Goal: Task Accomplishment & Management: Use online tool/utility

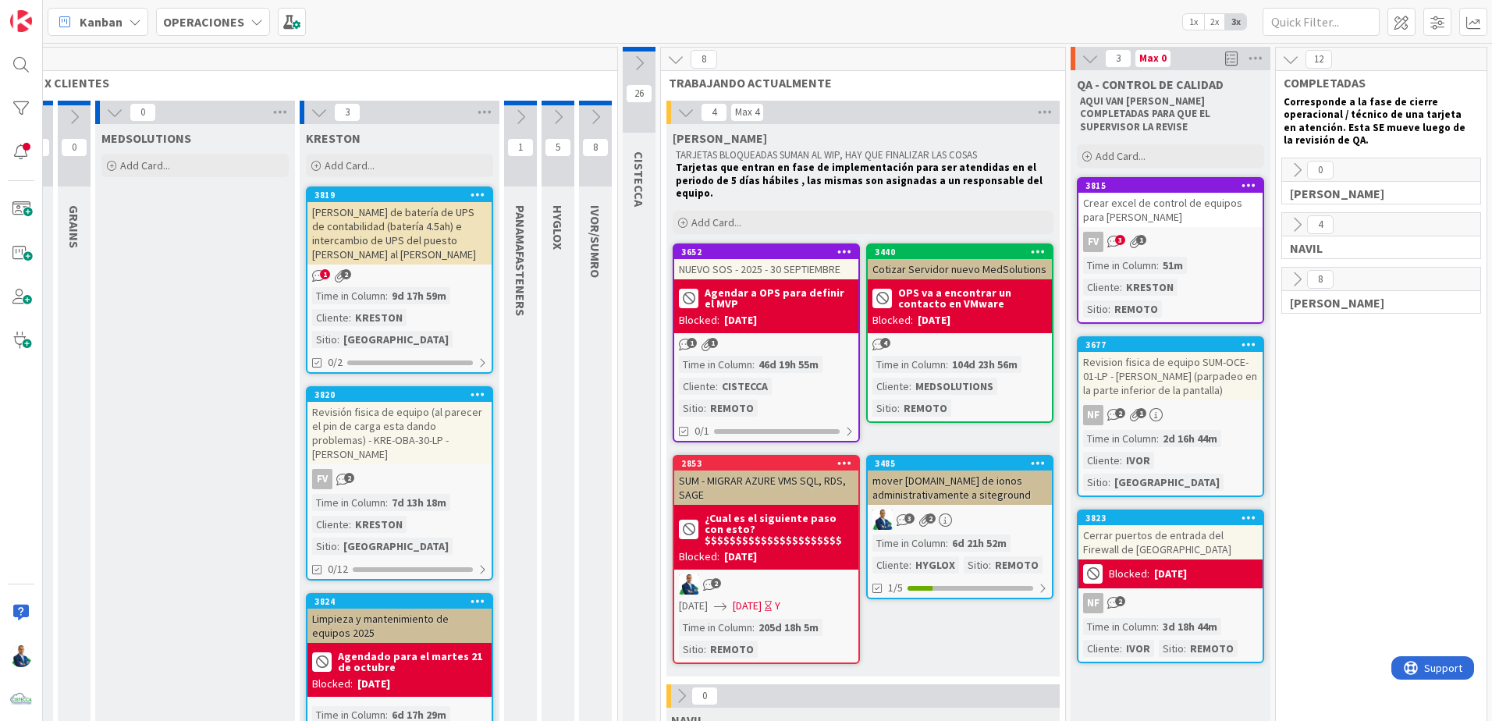
scroll to position [0, 205]
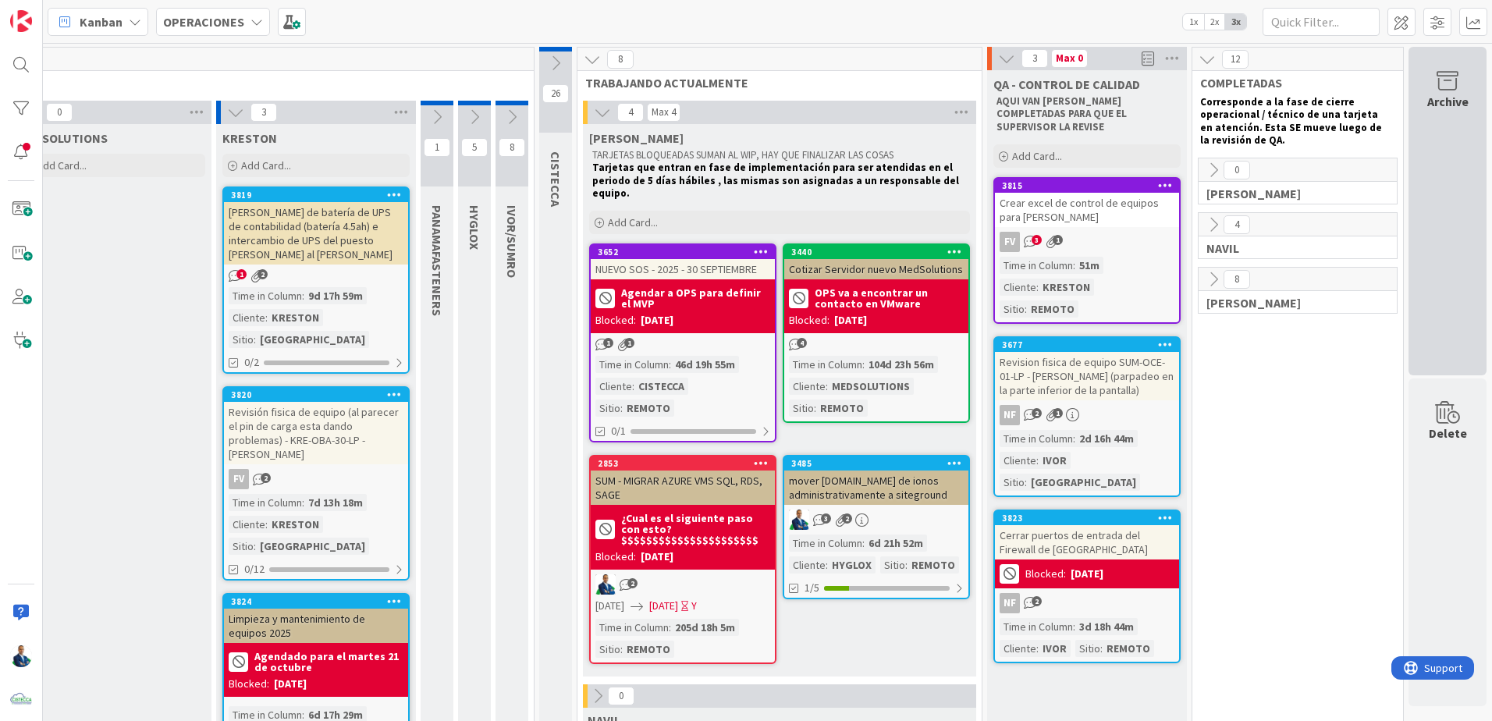
click at [1446, 93] on div "Archive" at bounding box center [1448, 101] width 41 height 19
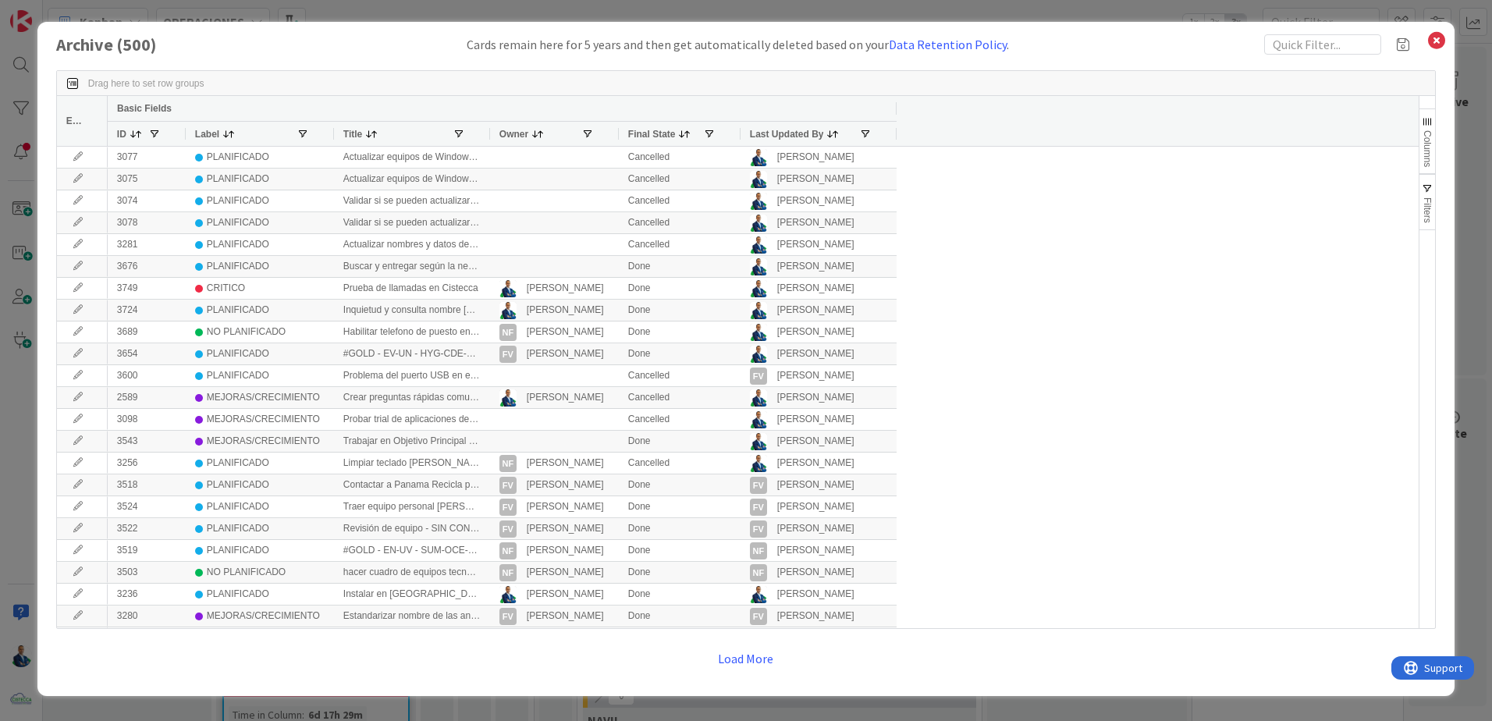
drag, startPoint x: 1340, startPoint y: 58, endPoint x: 1336, endPoint y: 48, distance: 11.2
click at [1339, 58] on div "Drag here to set row groups Drag here to set column labels Edit Basic Fields ID…" at bounding box center [746, 372] width 1380 height 634
click at [1336, 45] on input "text" at bounding box center [1323, 44] width 117 height 20
type input "revision"
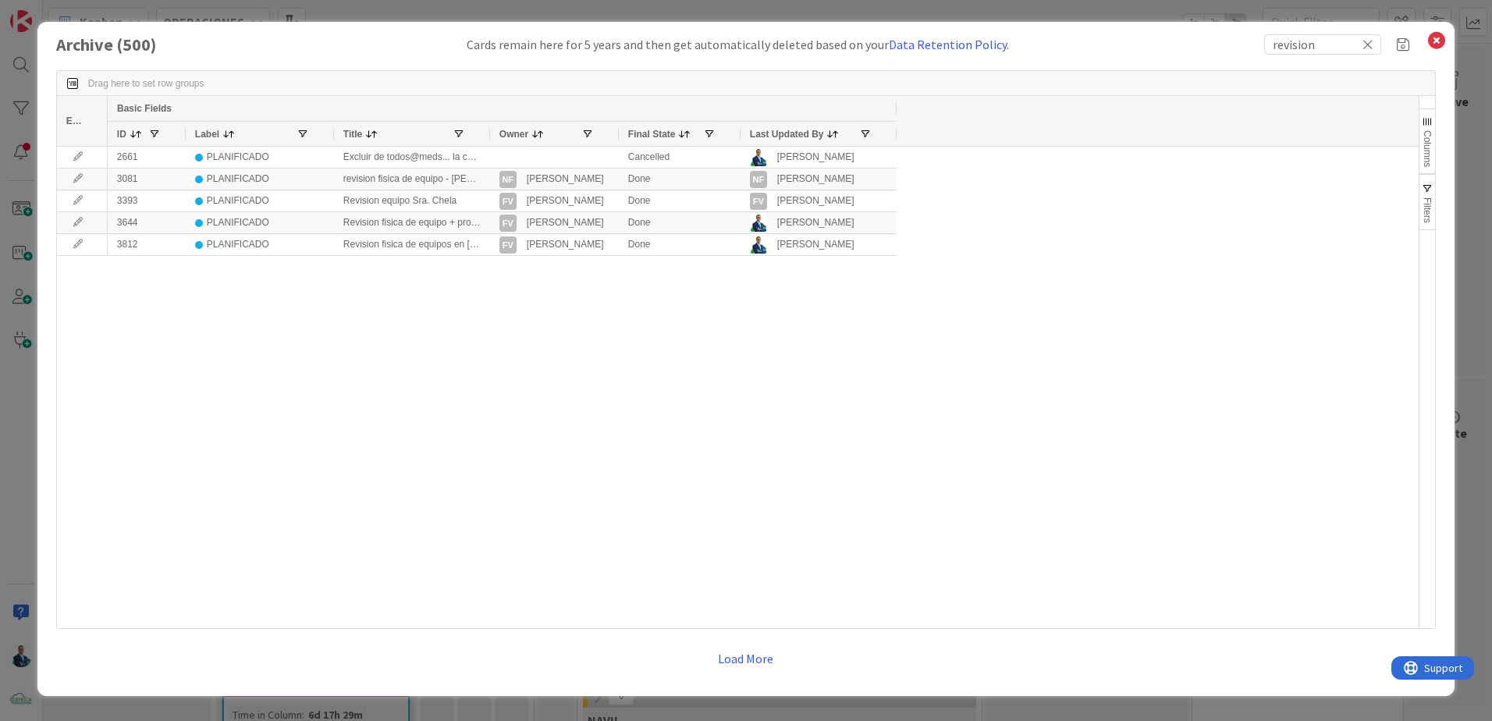
click at [1434, 188] on span "button" at bounding box center [1427, 189] width 12 height 12
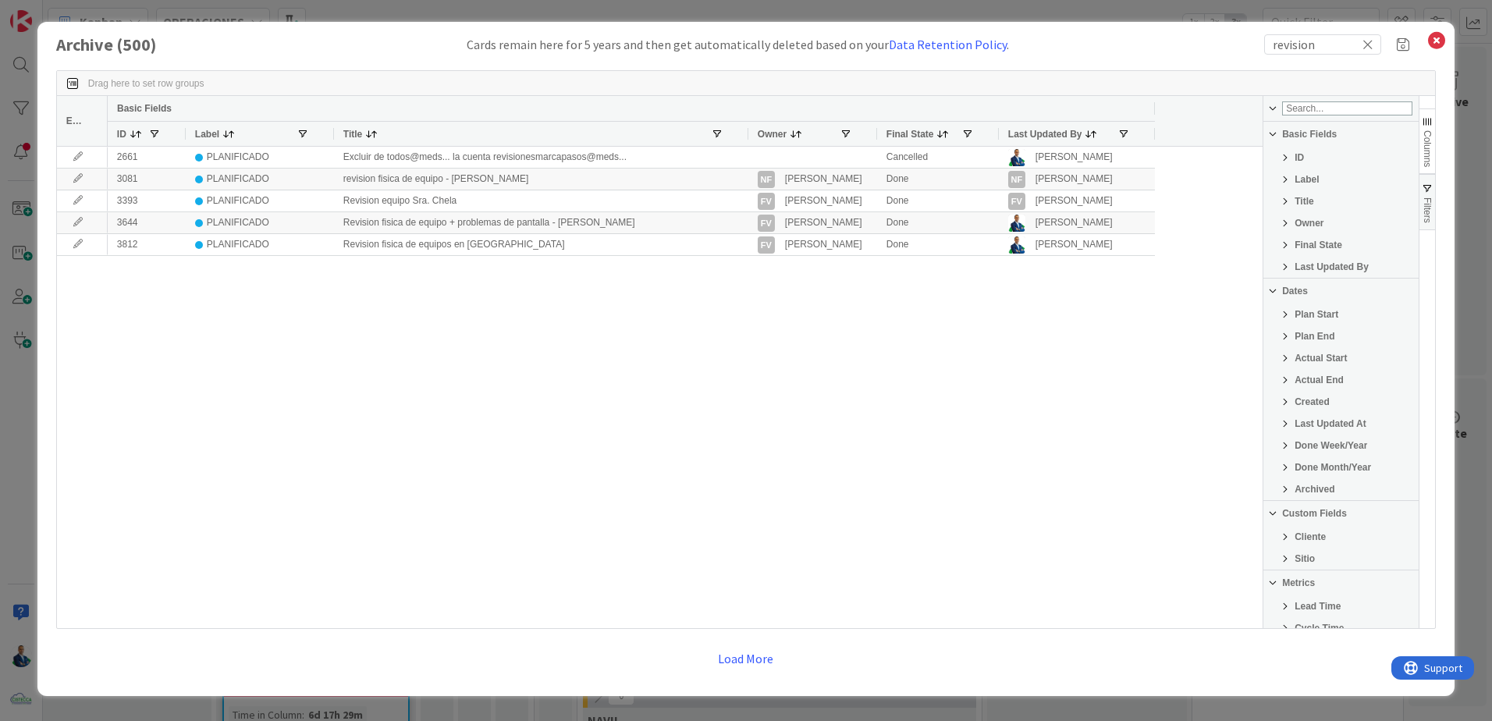
drag, startPoint x: 487, startPoint y: 130, endPoint x: 745, endPoint y: 126, distance: 258.4
click at [745, 126] on div at bounding box center [748, 134] width 6 height 24
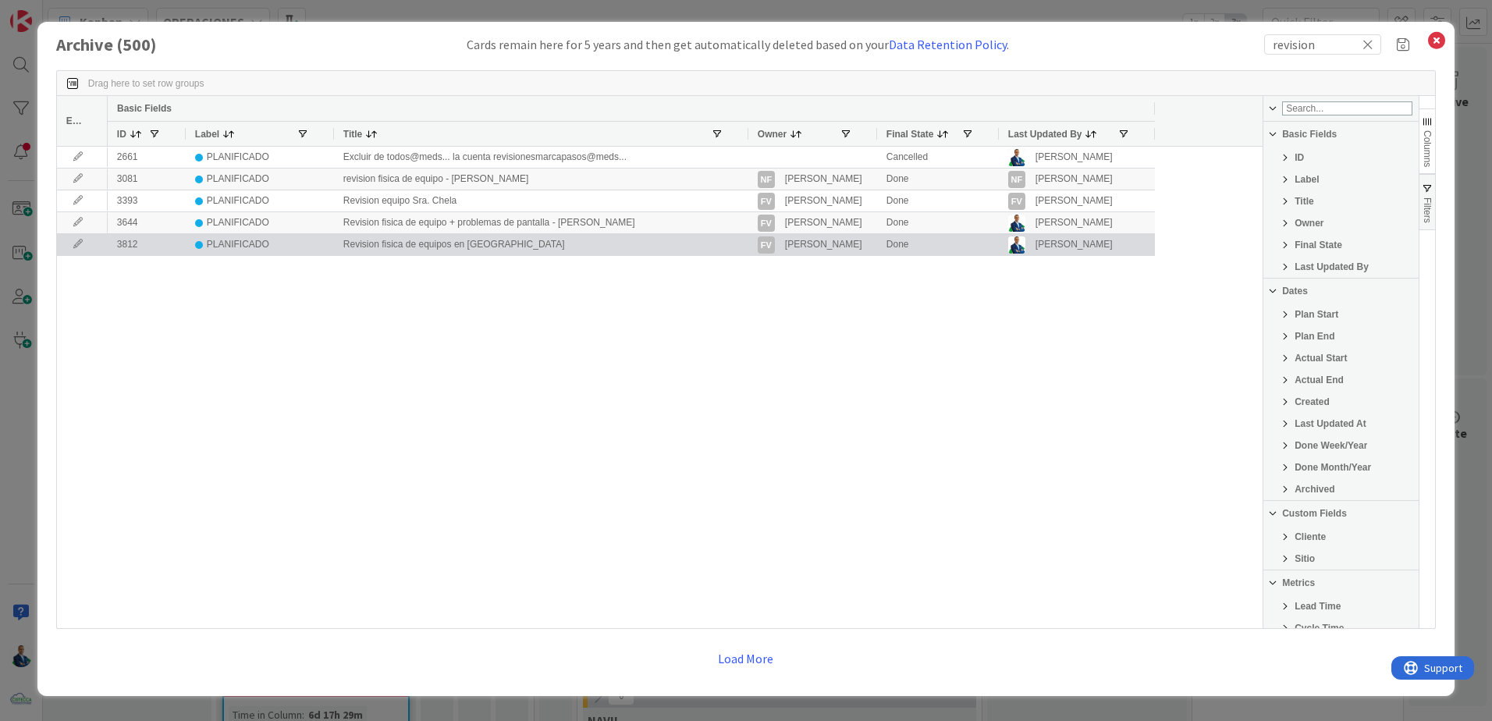
click at [464, 243] on div "Revision fisica de equipos en [GEOGRAPHIC_DATA]" at bounding box center [541, 244] width 414 height 21
click at [77, 247] on icon at bounding box center [77, 244] width 23 height 9
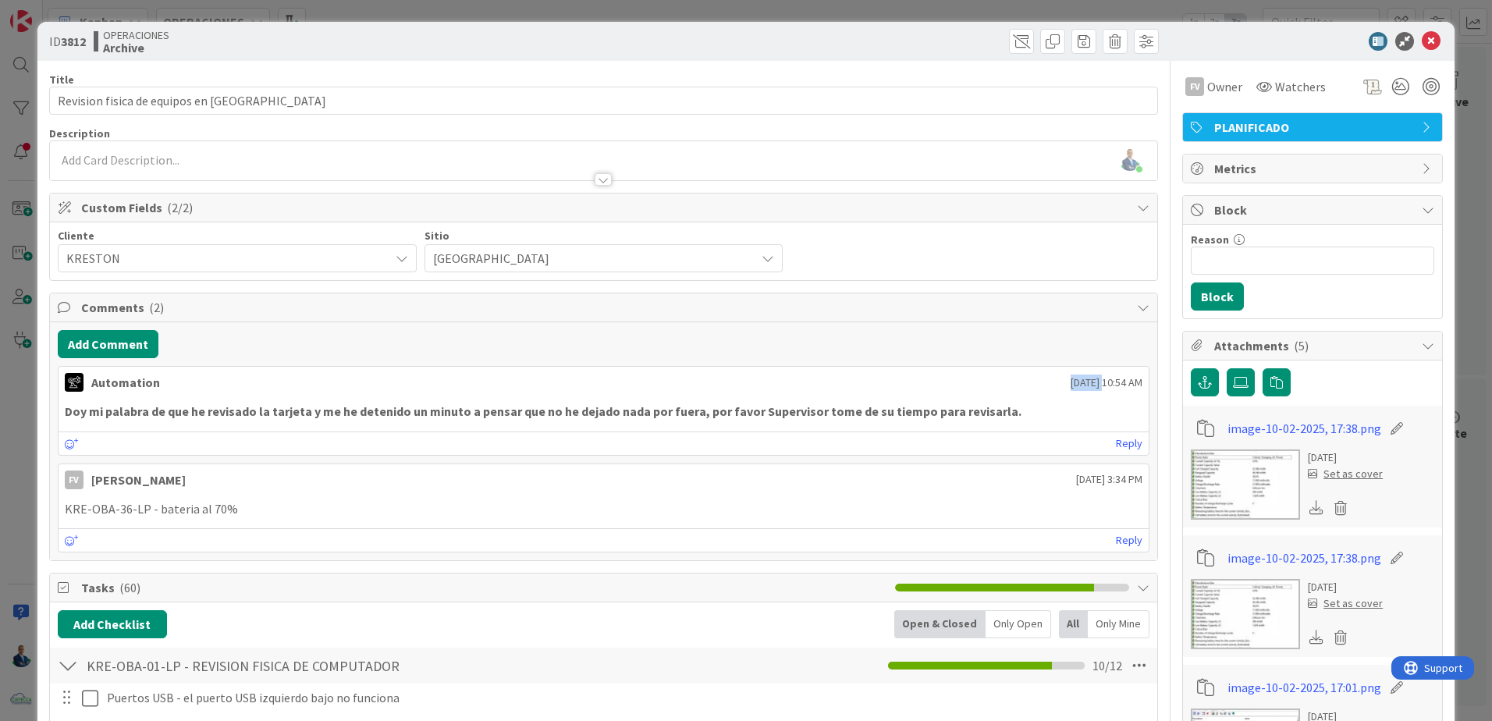
drag, startPoint x: 1016, startPoint y: 383, endPoint x: 1051, endPoint y: 382, distance: 35.9
click at [1071, 382] on span "[DATE] 10:54 AM" at bounding box center [1107, 383] width 72 height 16
click at [738, 340] on div "Add Comment" at bounding box center [604, 344] width 1092 height 28
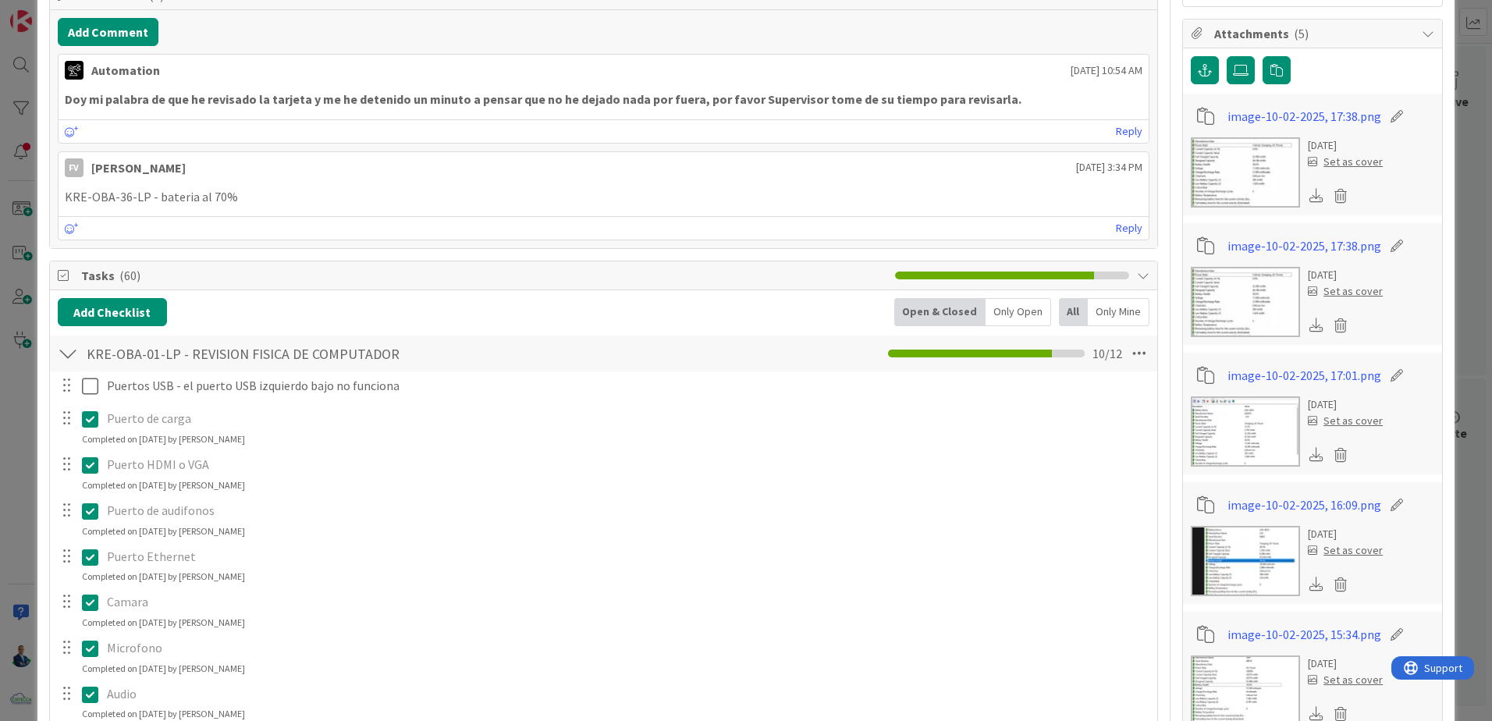
scroll to position [546, 0]
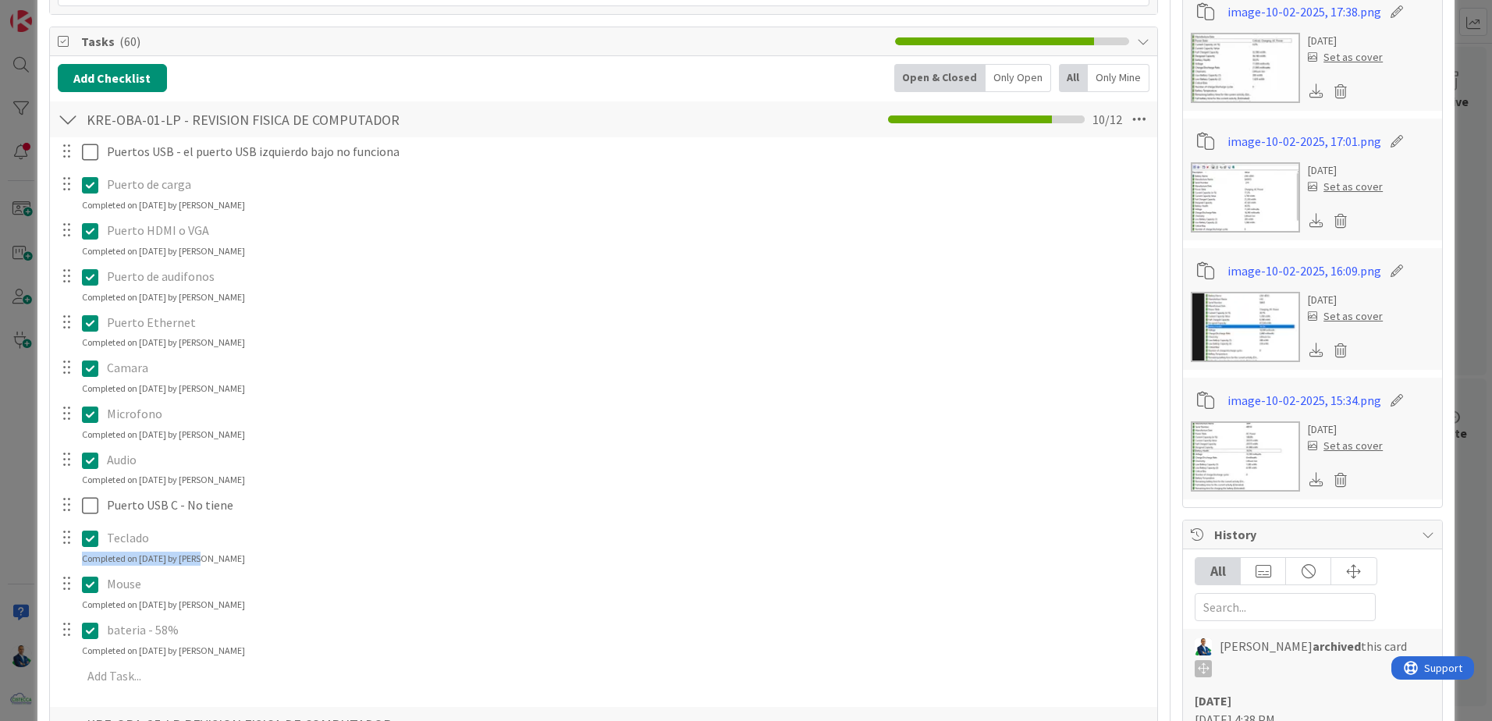
drag, startPoint x: 200, startPoint y: 555, endPoint x: 282, endPoint y: 553, distance: 82.0
click at [282, 553] on div "Teclado Update Cancel Completed on [DATE] by [PERSON_NAME]" at bounding box center [604, 545] width 1106 height 41
drag, startPoint x: 282, startPoint y: 553, endPoint x: 246, endPoint y: 560, distance: 36.7
click at [245, 560] on div "Completed on [DATE] by [PERSON_NAME]" at bounding box center [163, 559] width 163 height 14
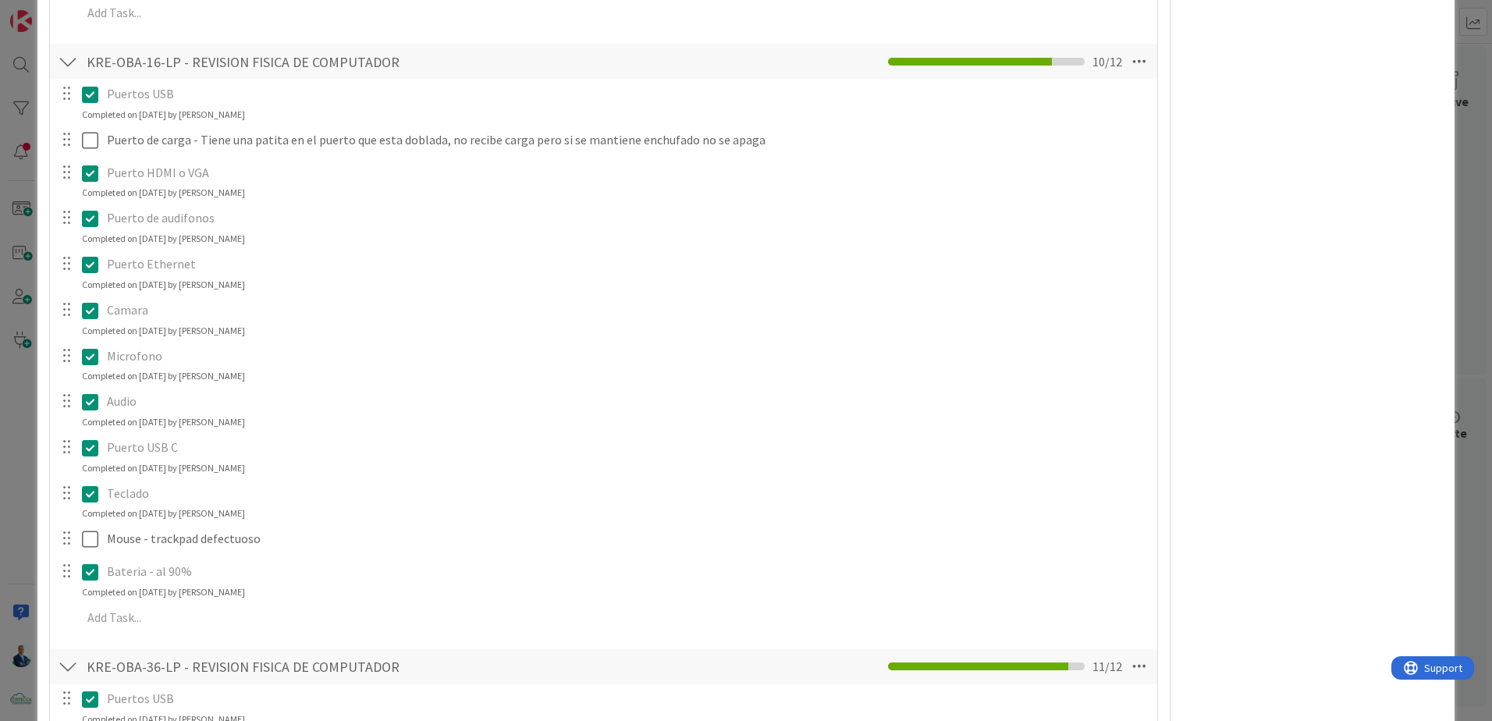
scroll to position [1789, 0]
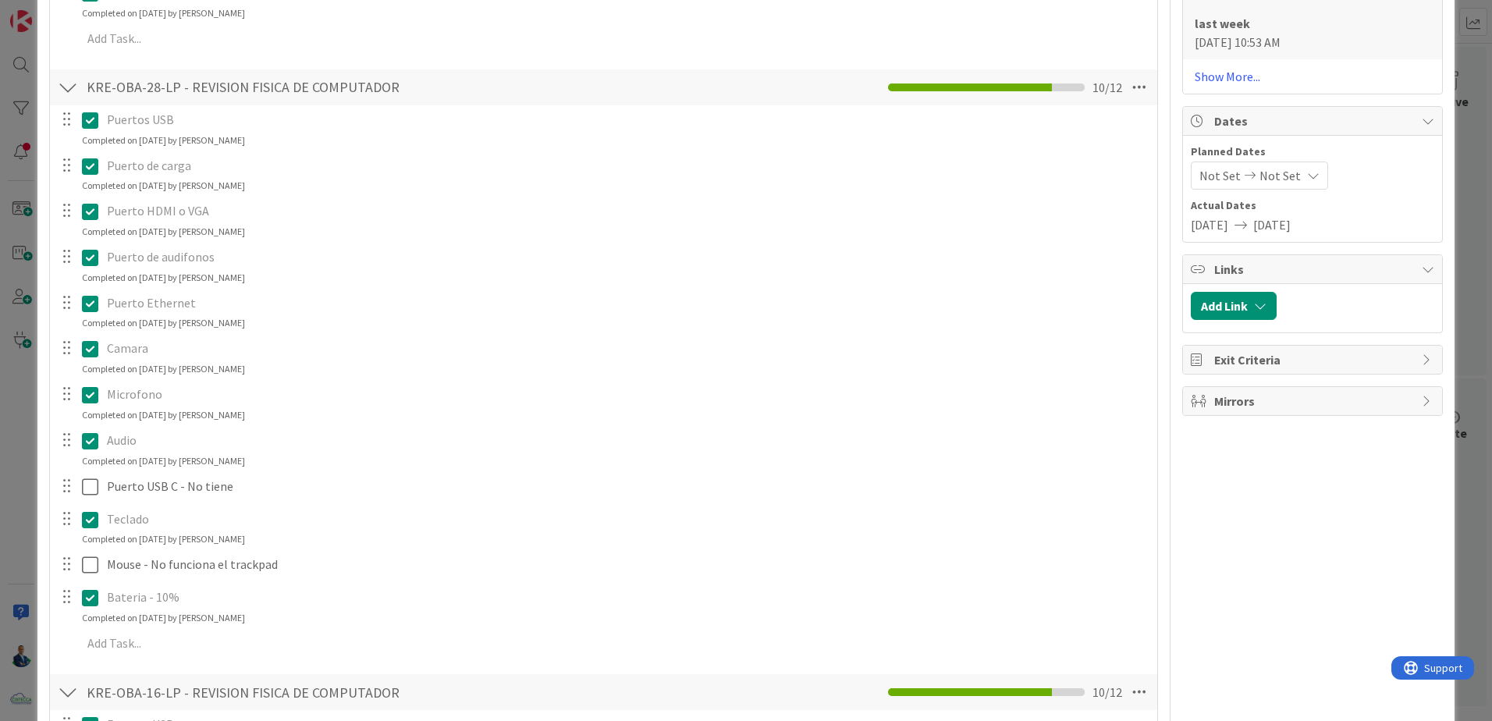
click at [1474, 117] on div "ID 3812 OPERACIONES Archive Title 37 / 128 Revision fisica de equipos en [GEOGR…" at bounding box center [746, 360] width 1492 height 721
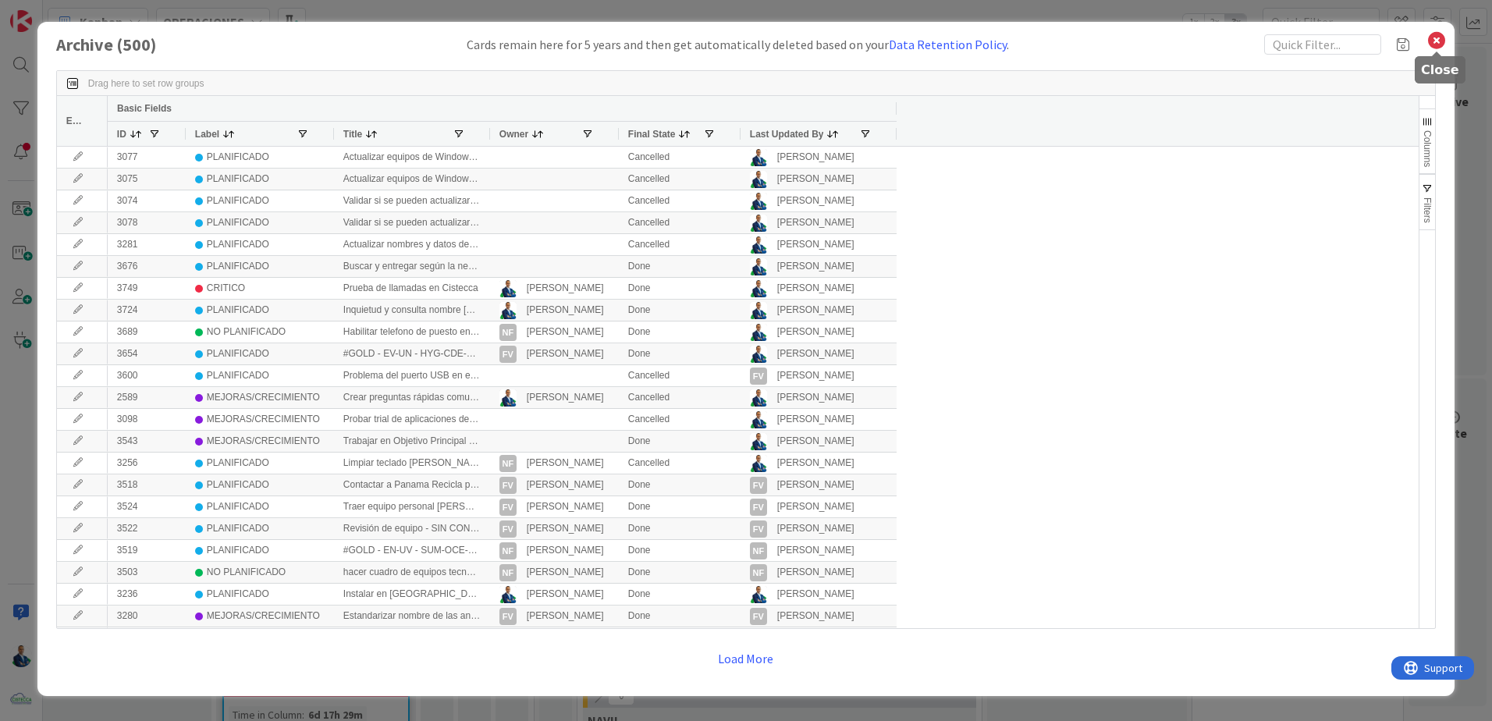
click at [1439, 41] on icon at bounding box center [1437, 41] width 20 height 22
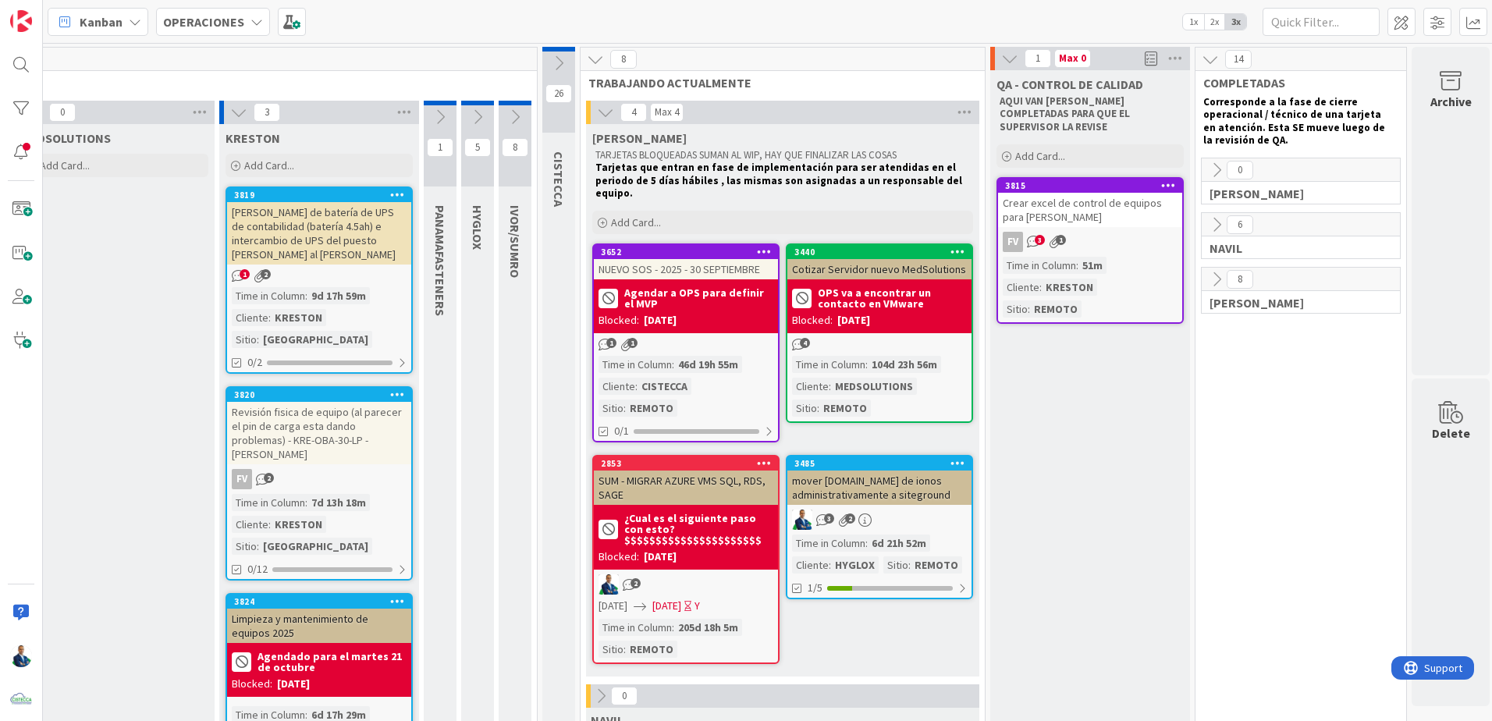
scroll to position [0, 205]
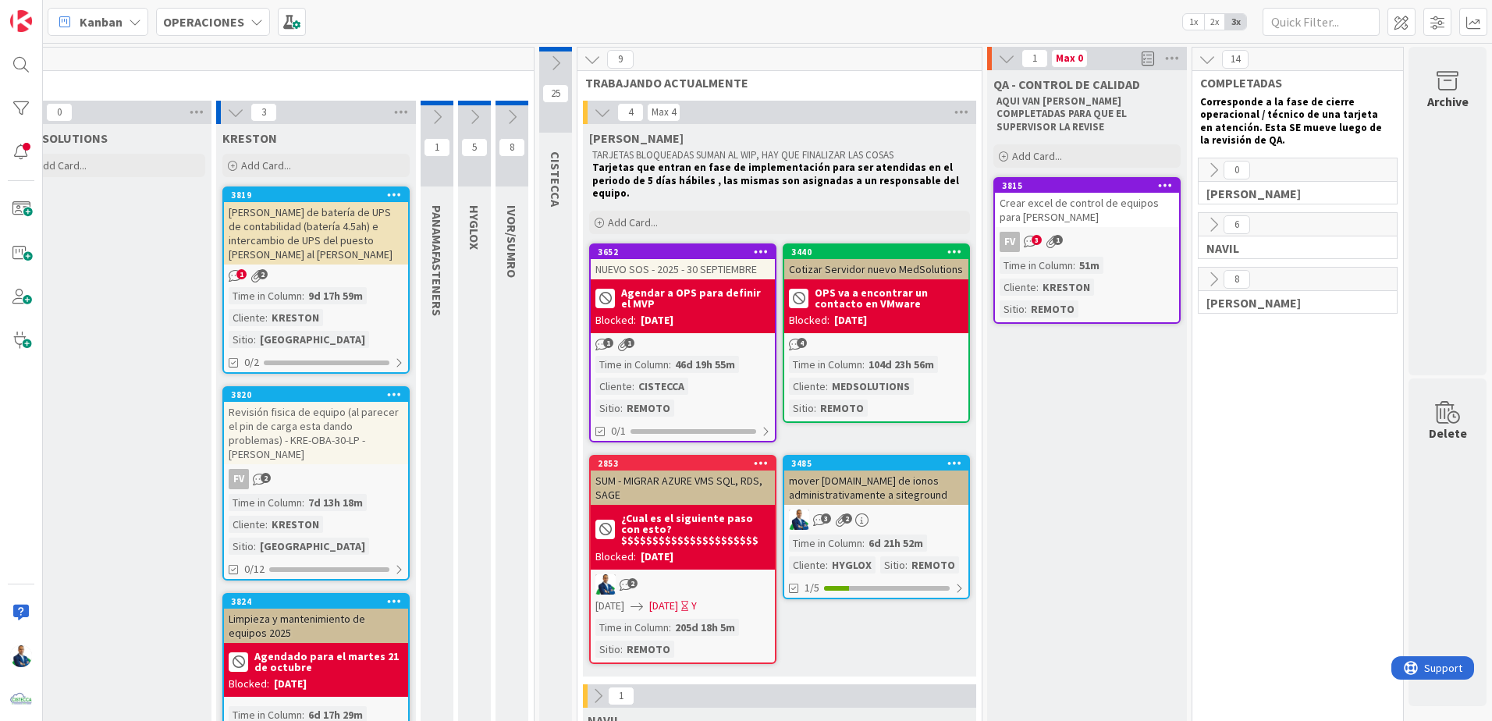
click at [429, 116] on icon at bounding box center [437, 117] width 17 height 17
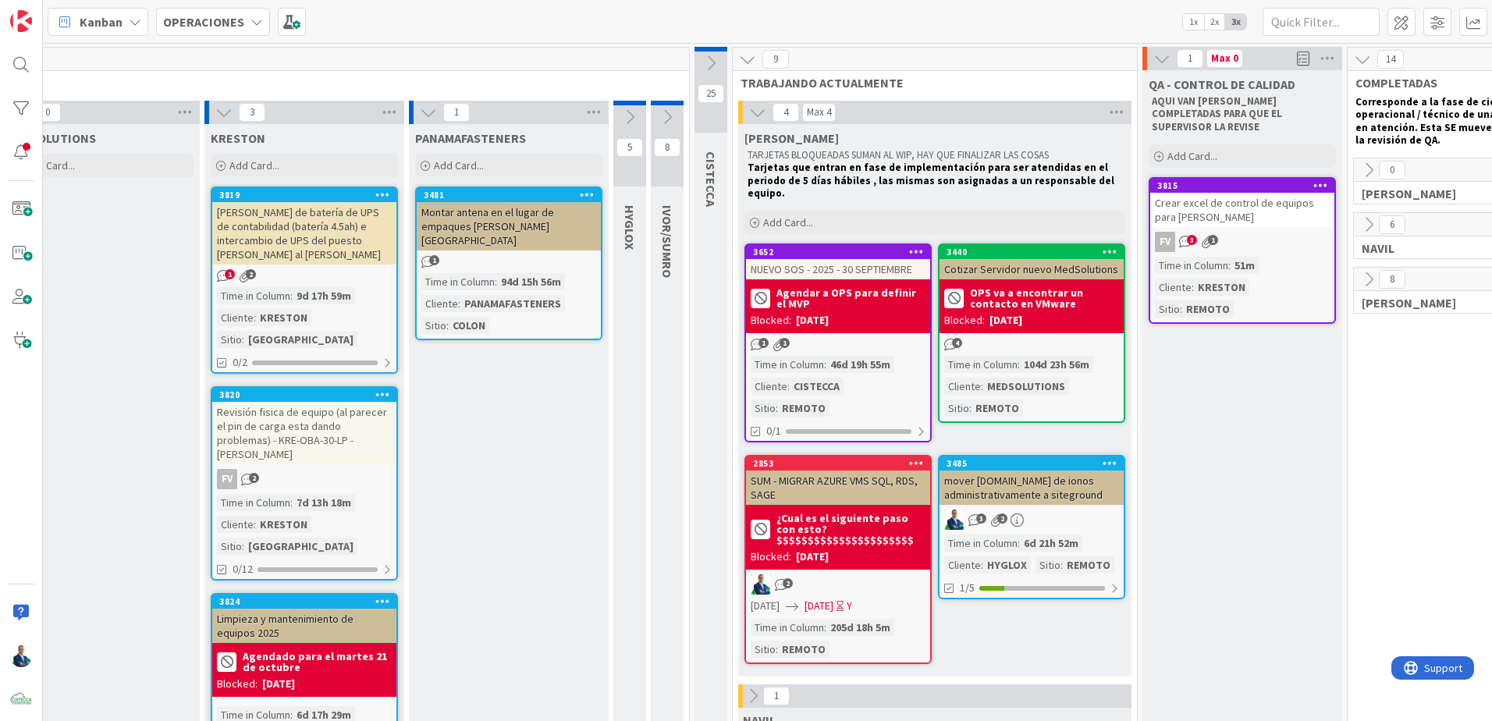
click at [224, 116] on icon at bounding box center [223, 112] width 17 height 17
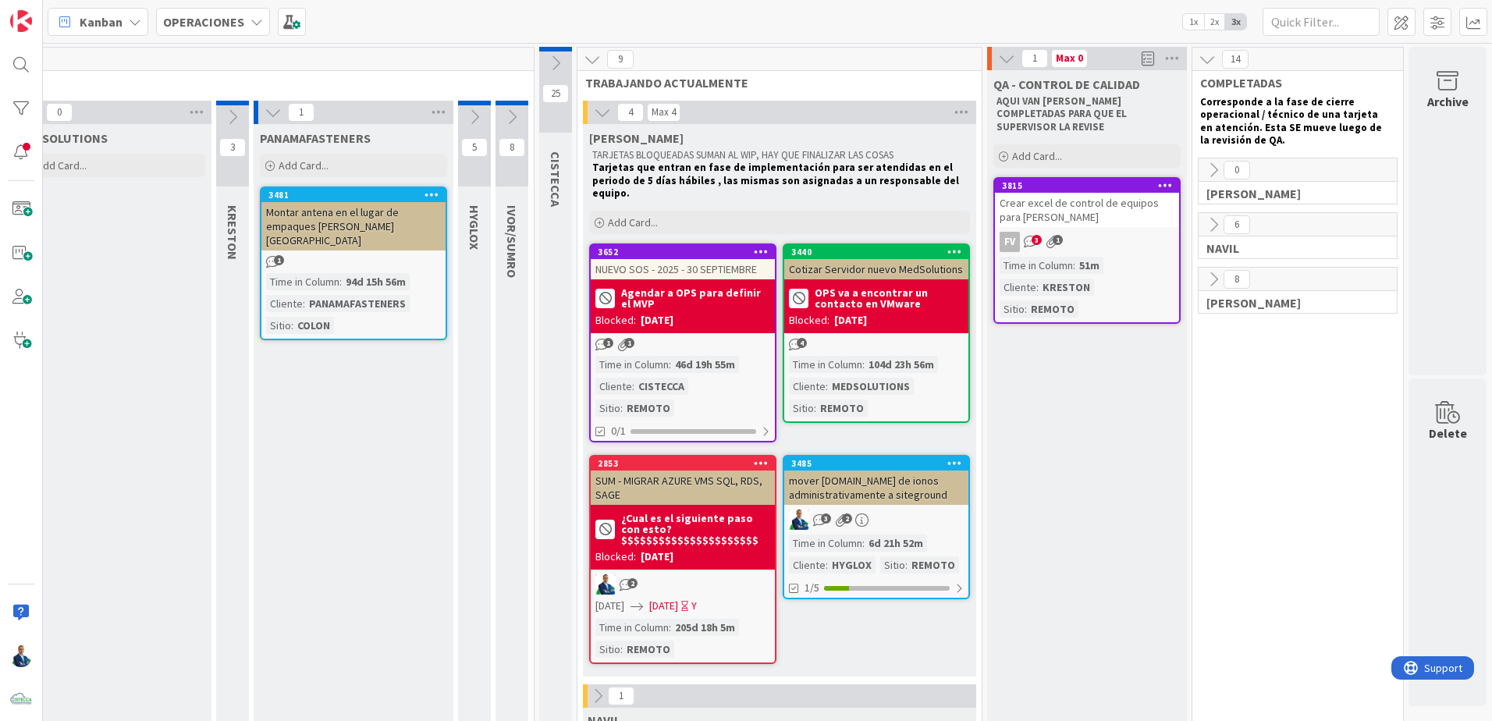
click at [265, 116] on icon at bounding box center [273, 112] width 17 height 17
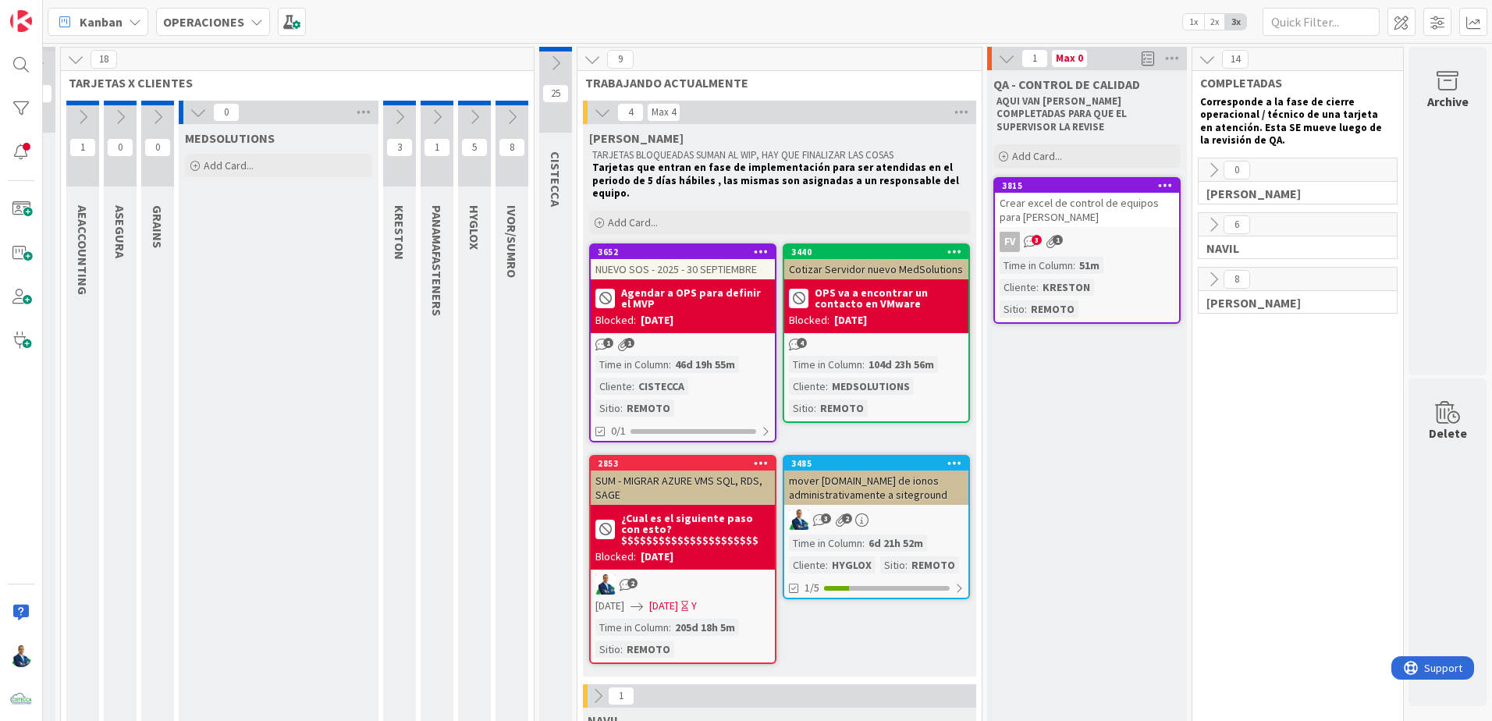
click at [466, 115] on icon at bounding box center [474, 117] width 17 height 17
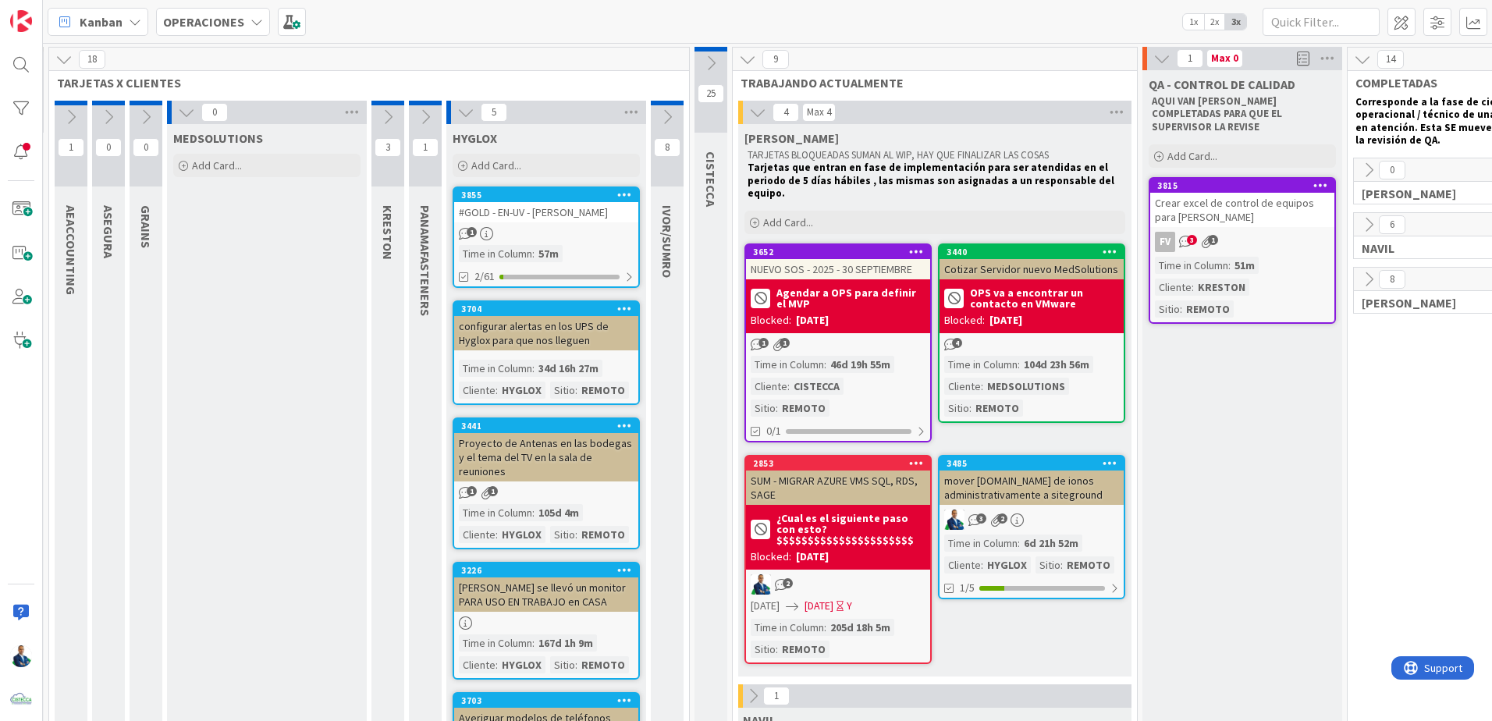
click at [460, 109] on icon at bounding box center [465, 112] width 17 height 17
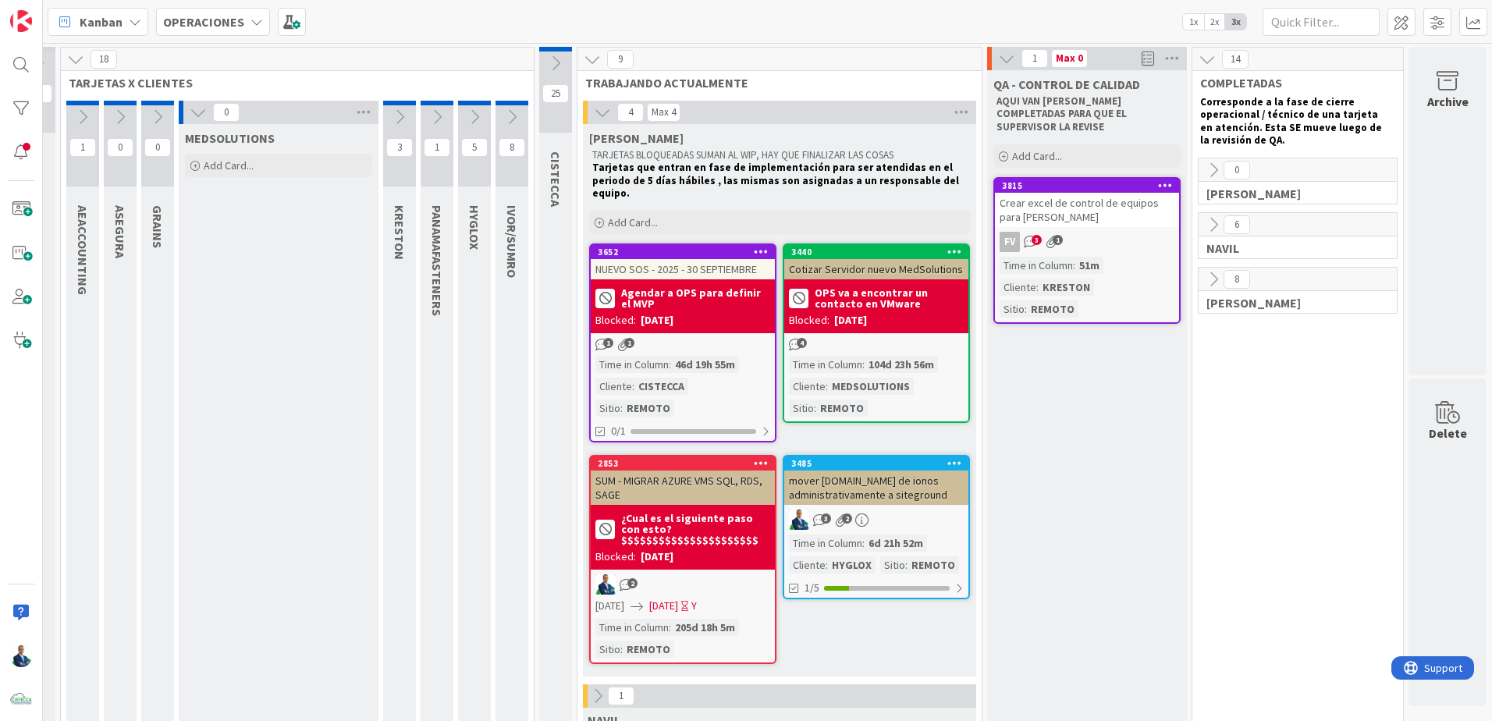
click at [507, 116] on icon at bounding box center [511, 117] width 17 height 17
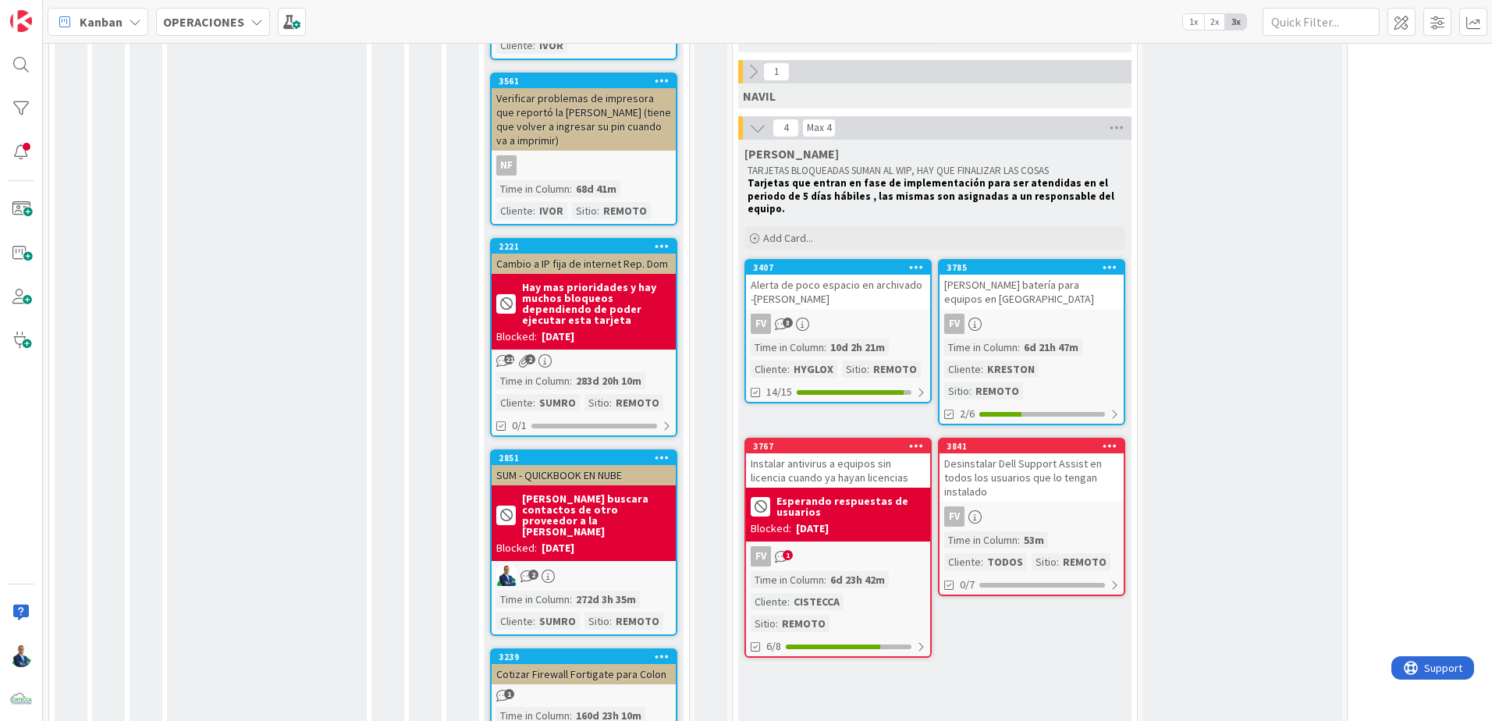
scroll to position [767, 37]
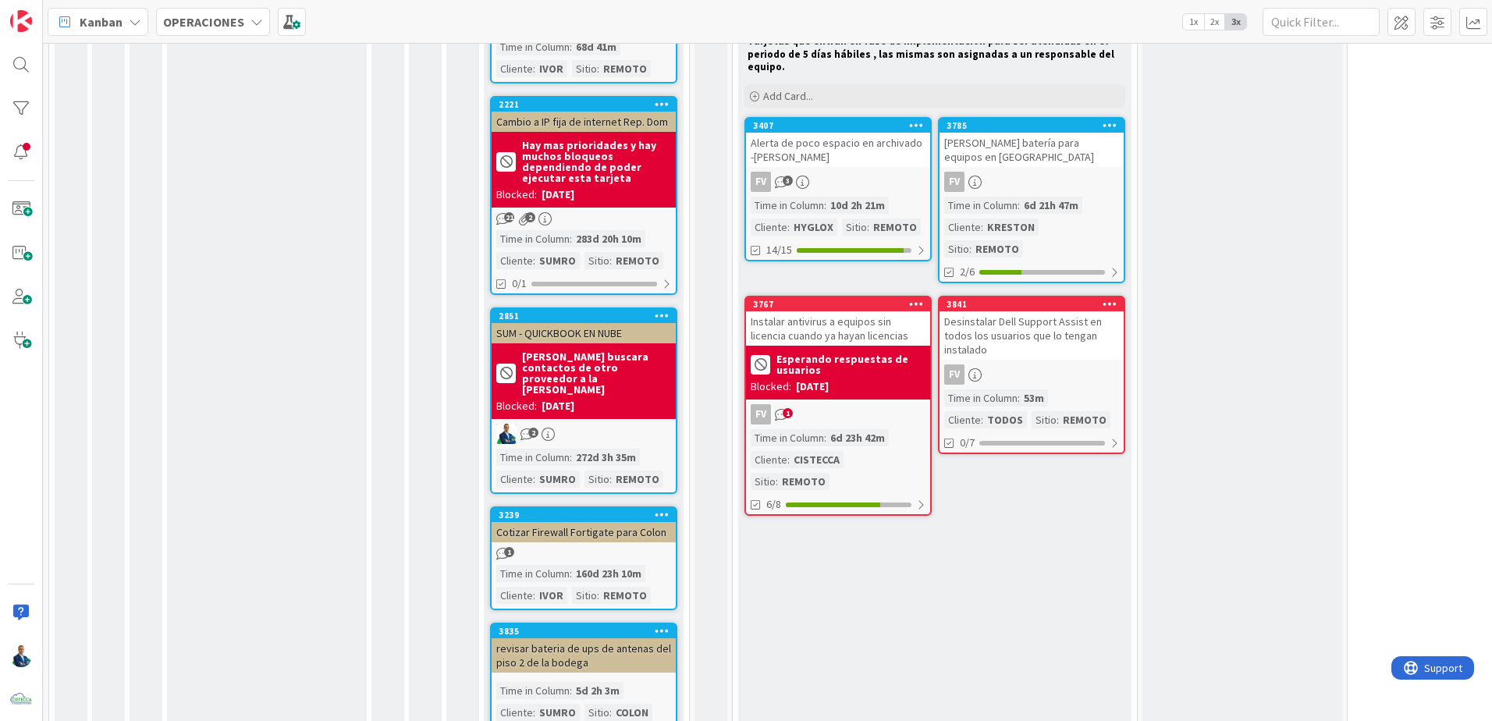
click at [1115, 532] on div "[PERSON_NAME] BLOQUEADAS SUMAN AL WIP, HAY QUE FINALIZAR LAS COSAS Tarjetas que…" at bounding box center [934, 369] width 393 height 742
